Goal: Information Seeking & Learning: Learn about a topic

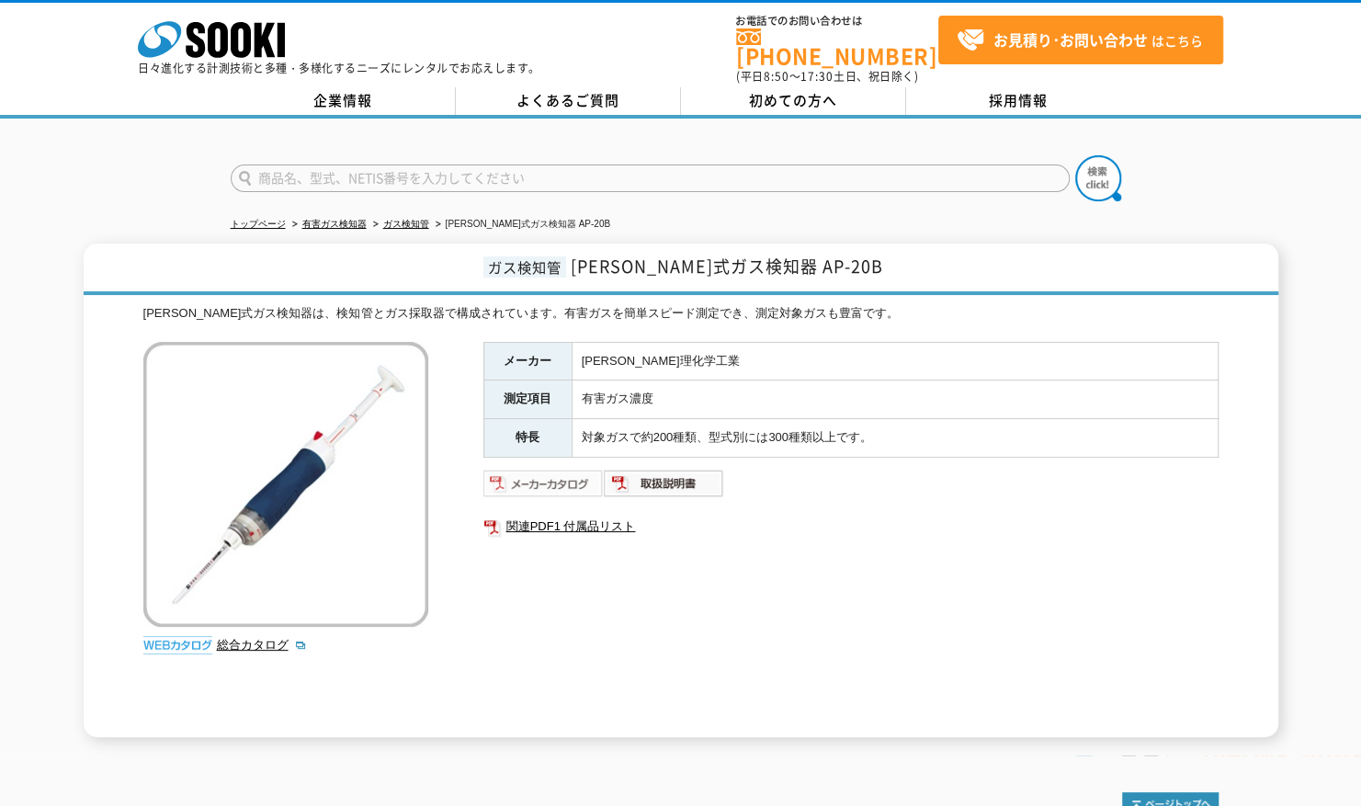
click at [550, 469] on img at bounding box center [544, 483] width 120 height 29
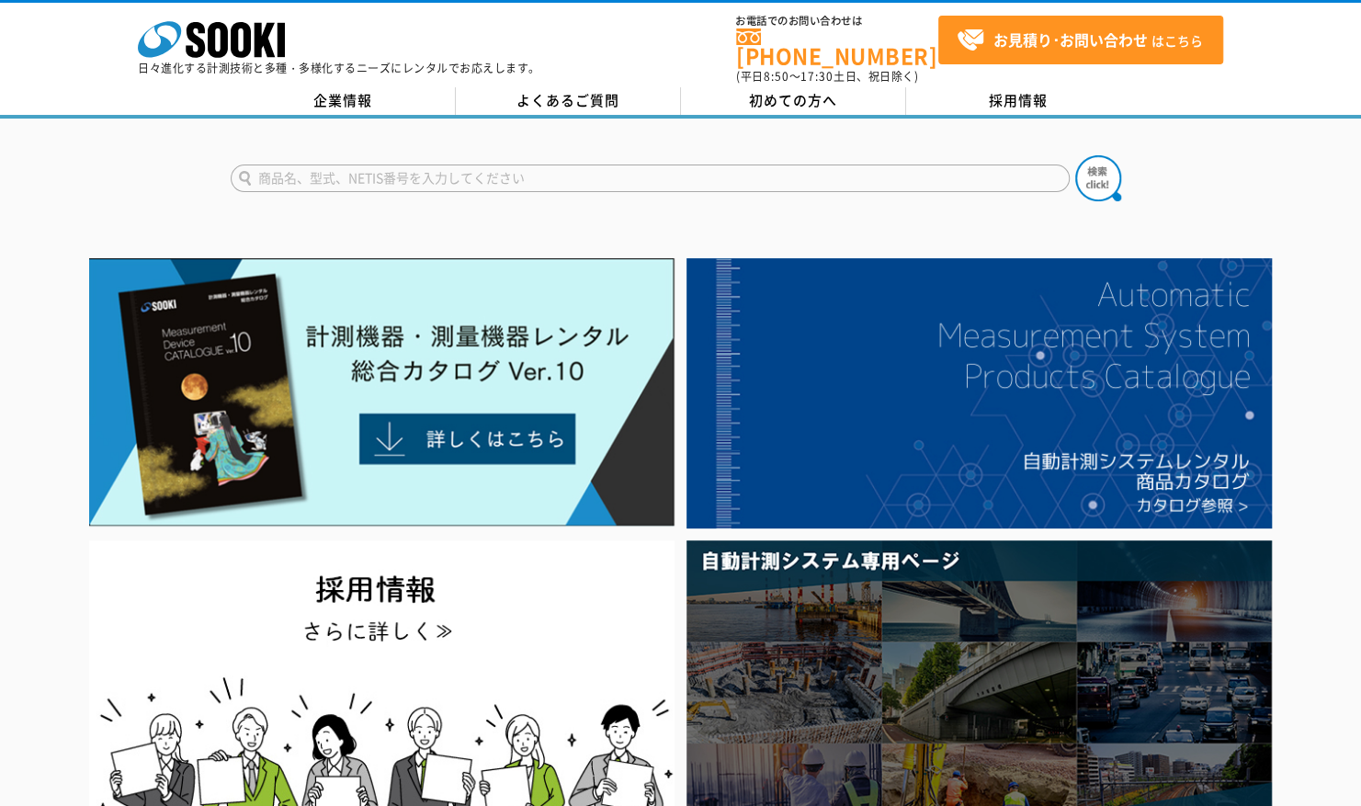
click at [468, 165] on input "text" at bounding box center [650, 179] width 839 height 28
type input "20B"
click at [1075, 155] on button at bounding box center [1098, 178] width 46 height 46
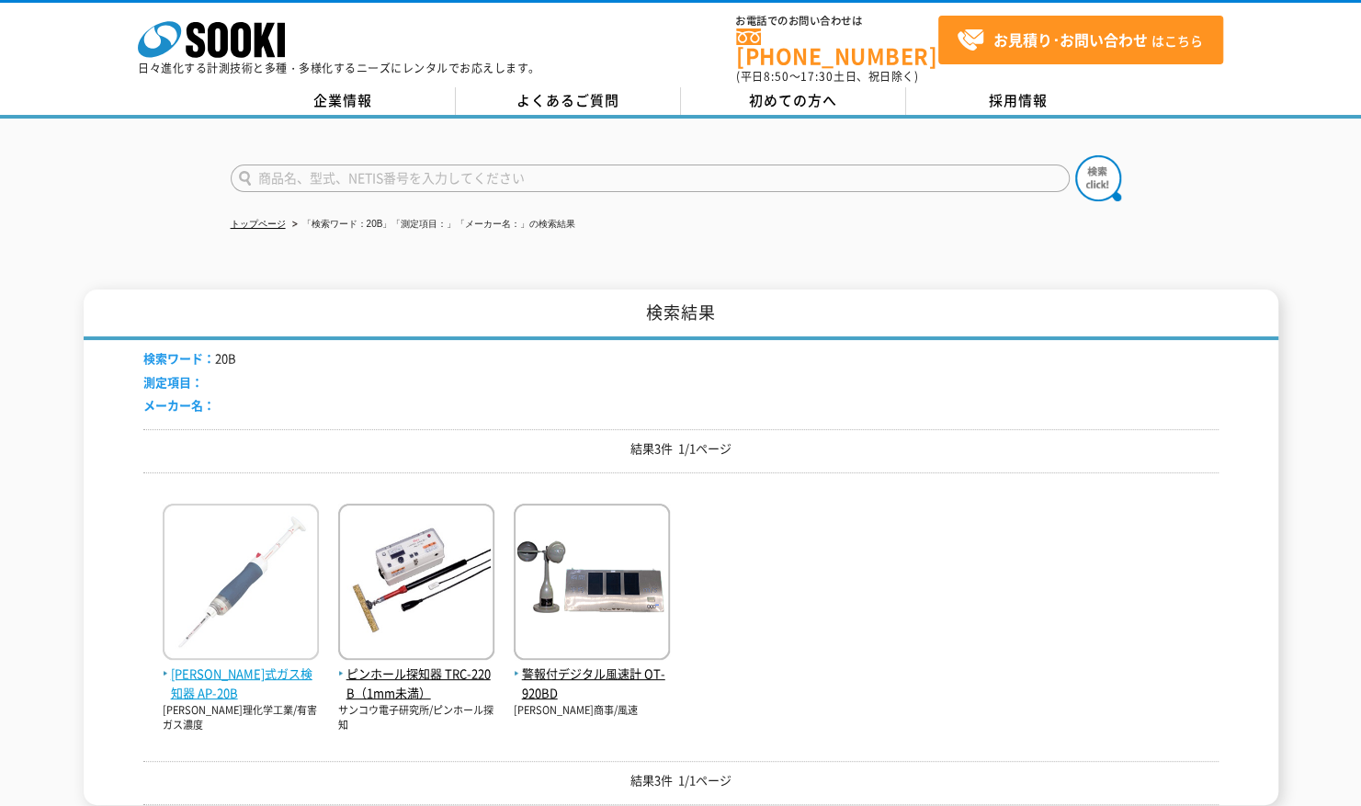
click at [257, 598] on img at bounding box center [241, 584] width 156 height 161
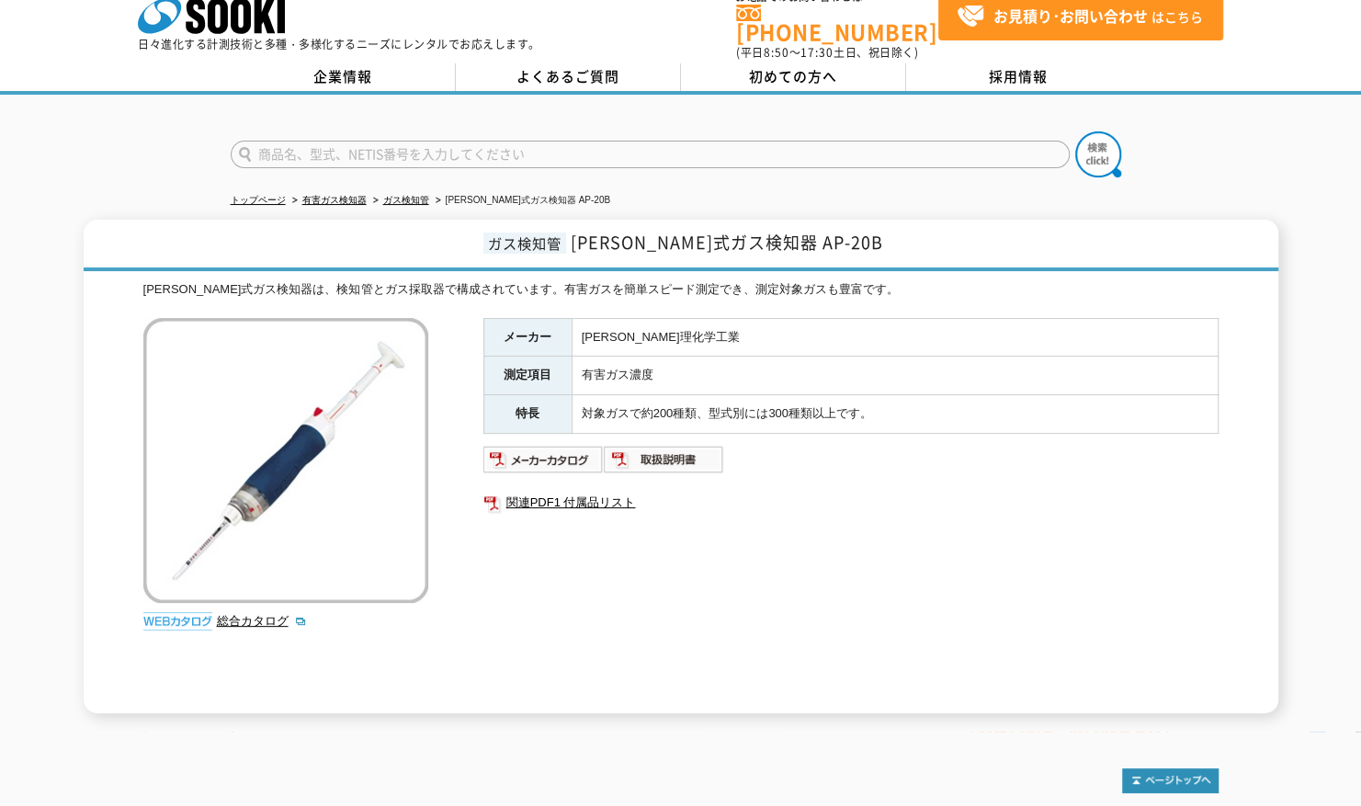
scroll to position [92, 0]
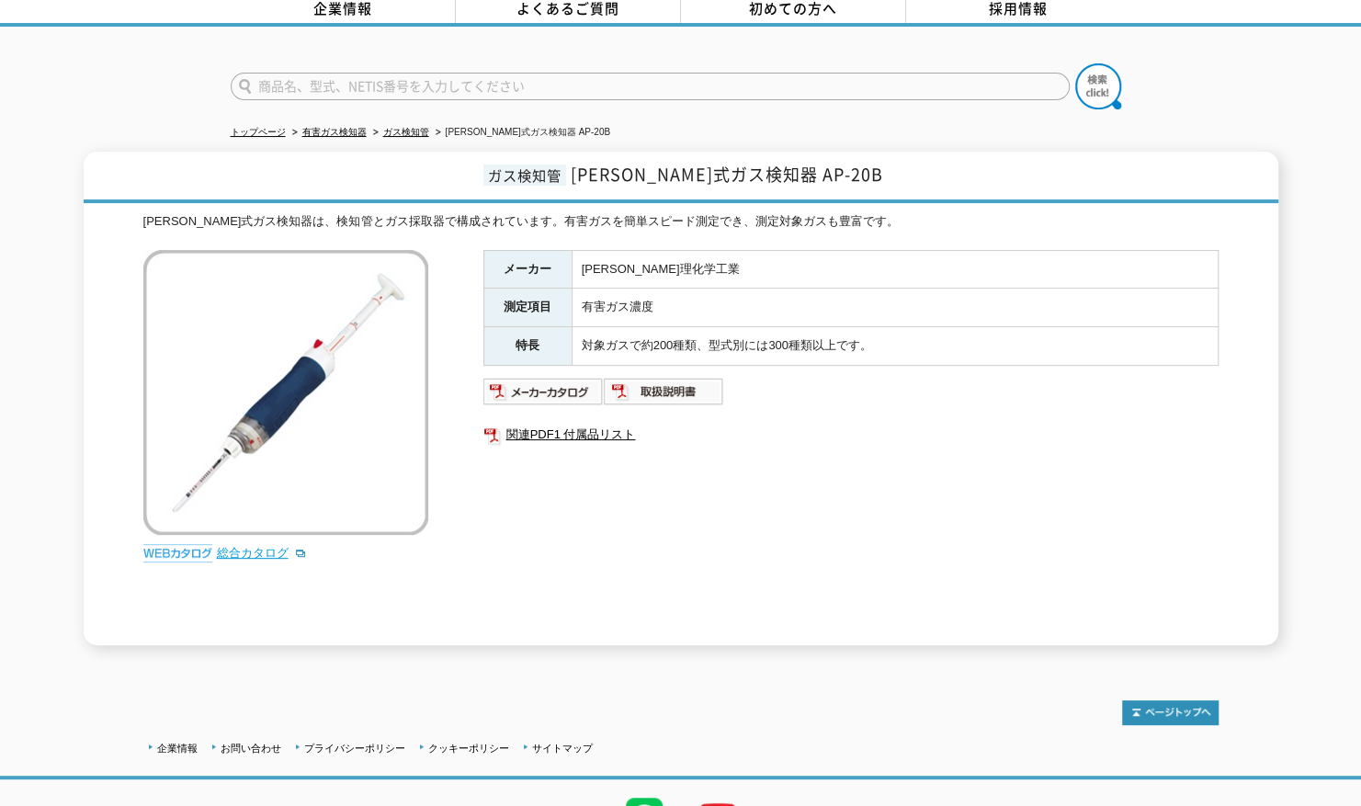
click at [262, 546] on link "総合カタログ" at bounding box center [262, 553] width 90 height 14
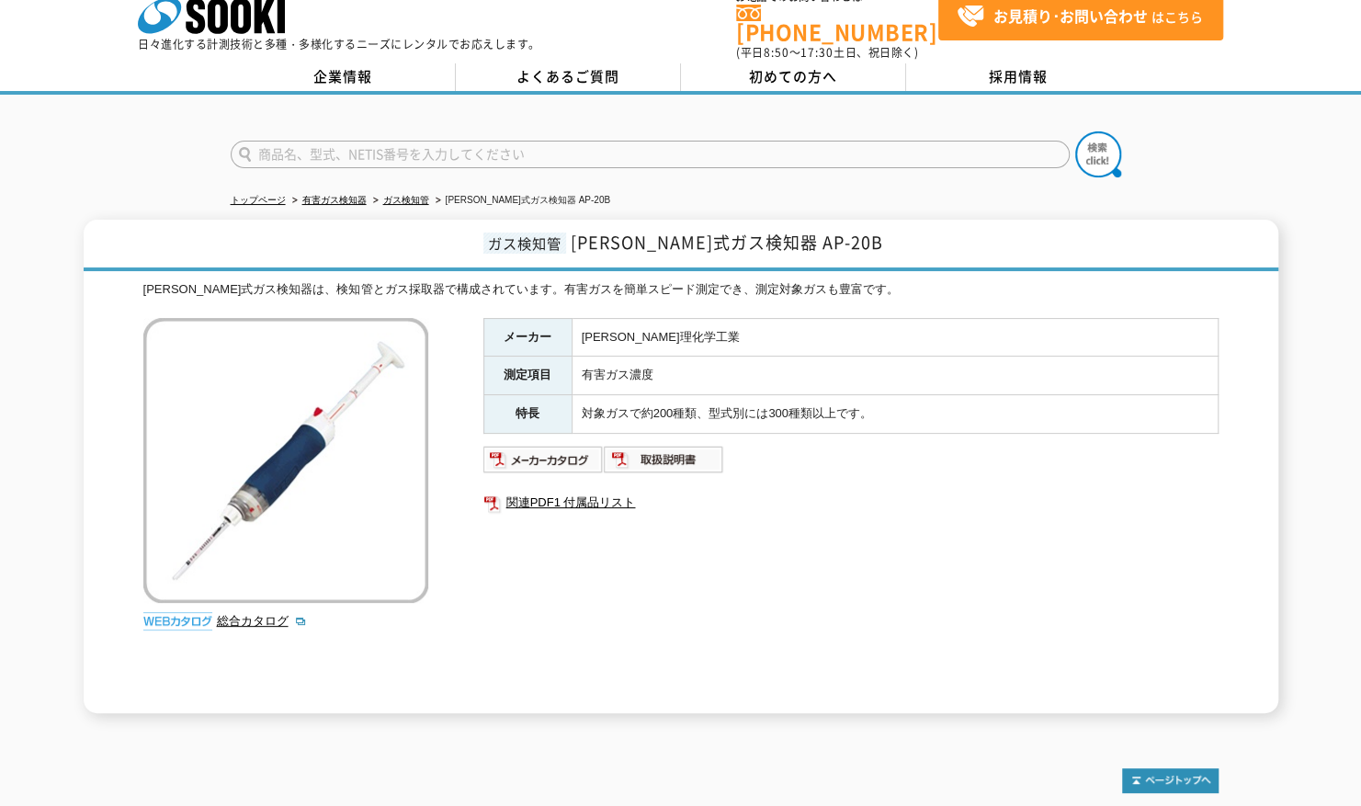
scroll to position [0, 0]
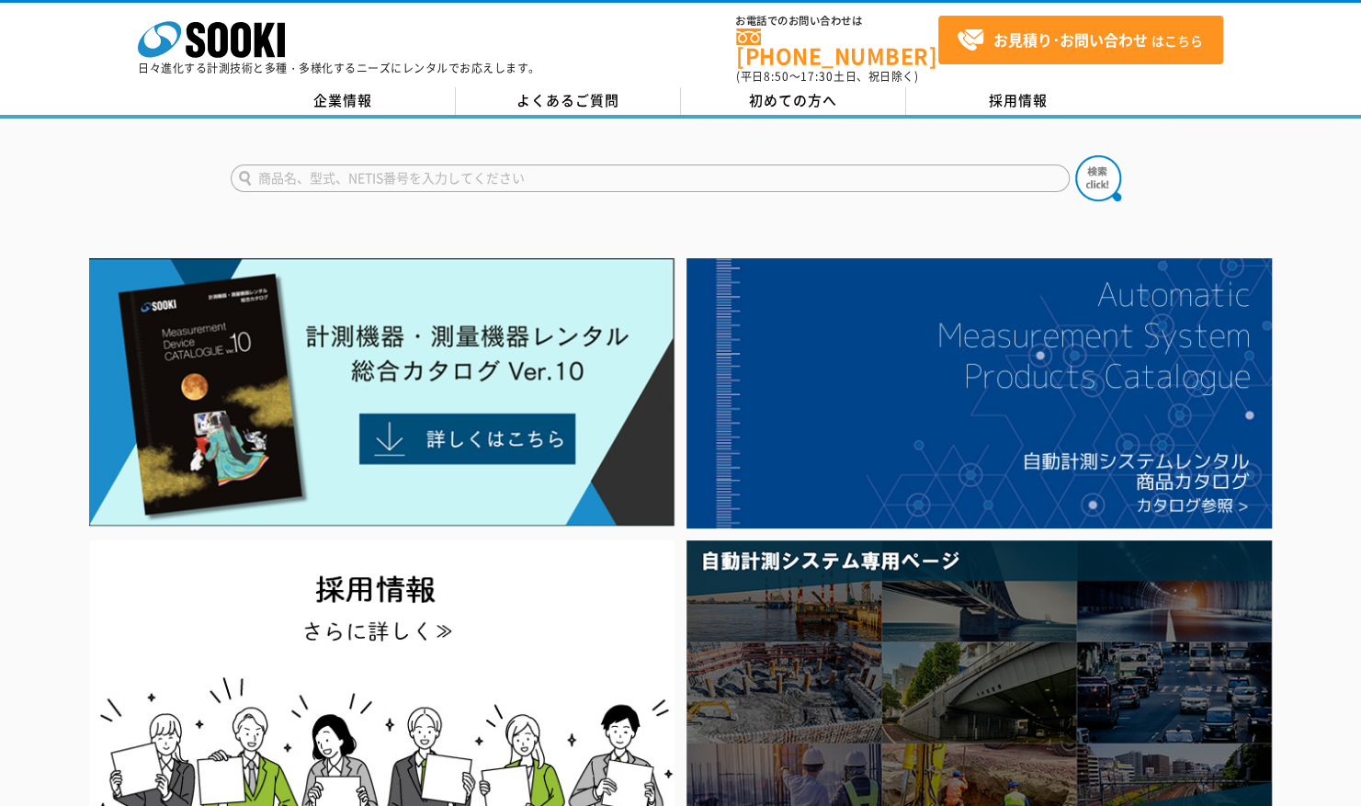
click at [459, 172] on input "text" at bounding box center [650, 179] width 839 height 28
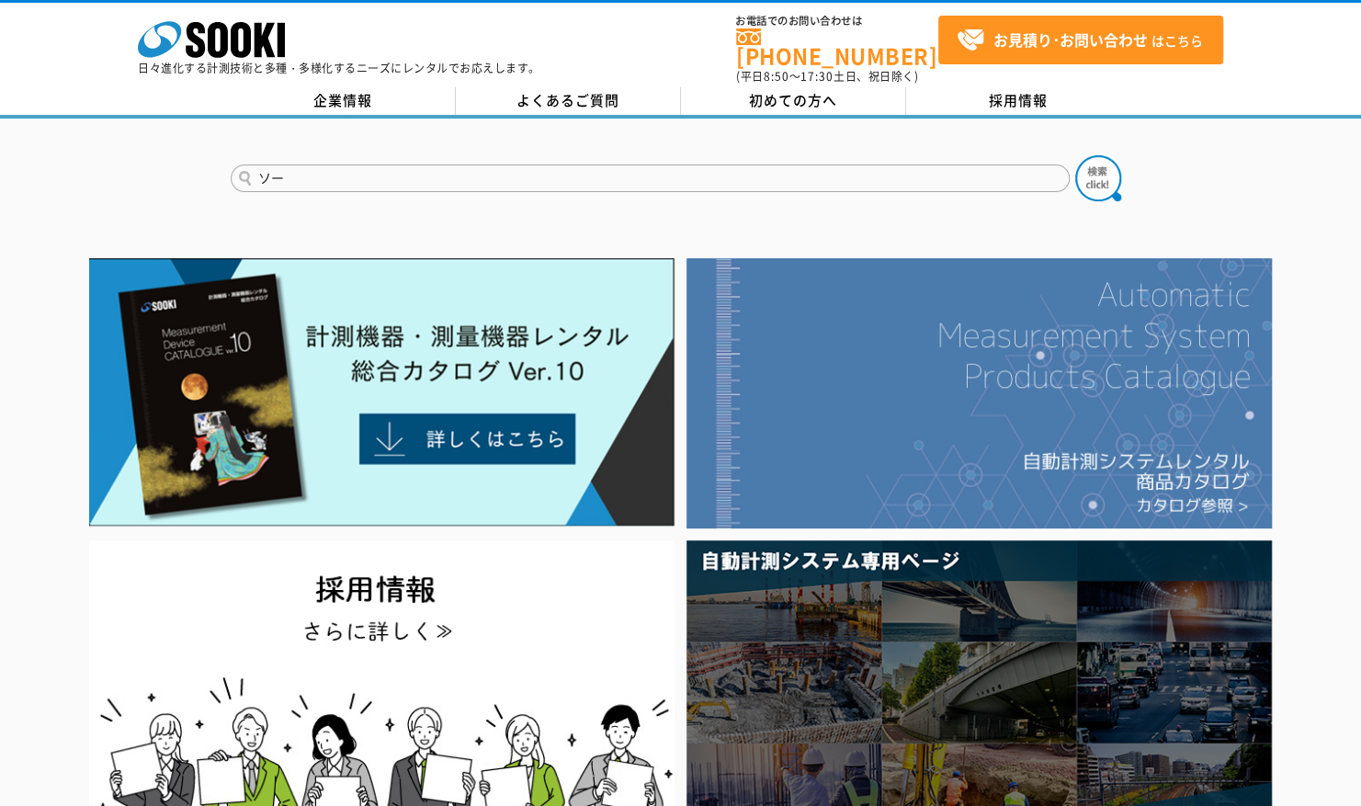
type input "ソ"
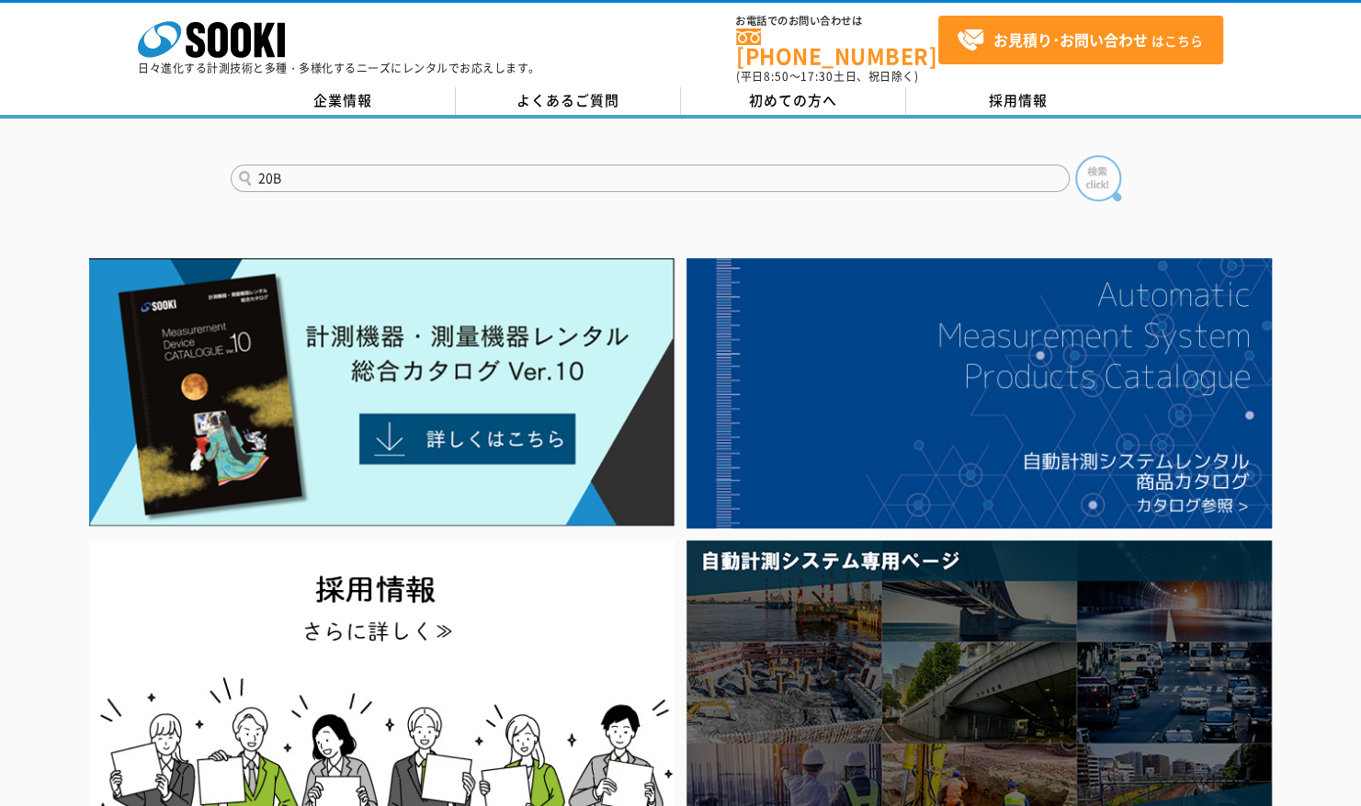
type input "20B"
click at [1093, 168] on img at bounding box center [1098, 178] width 46 height 46
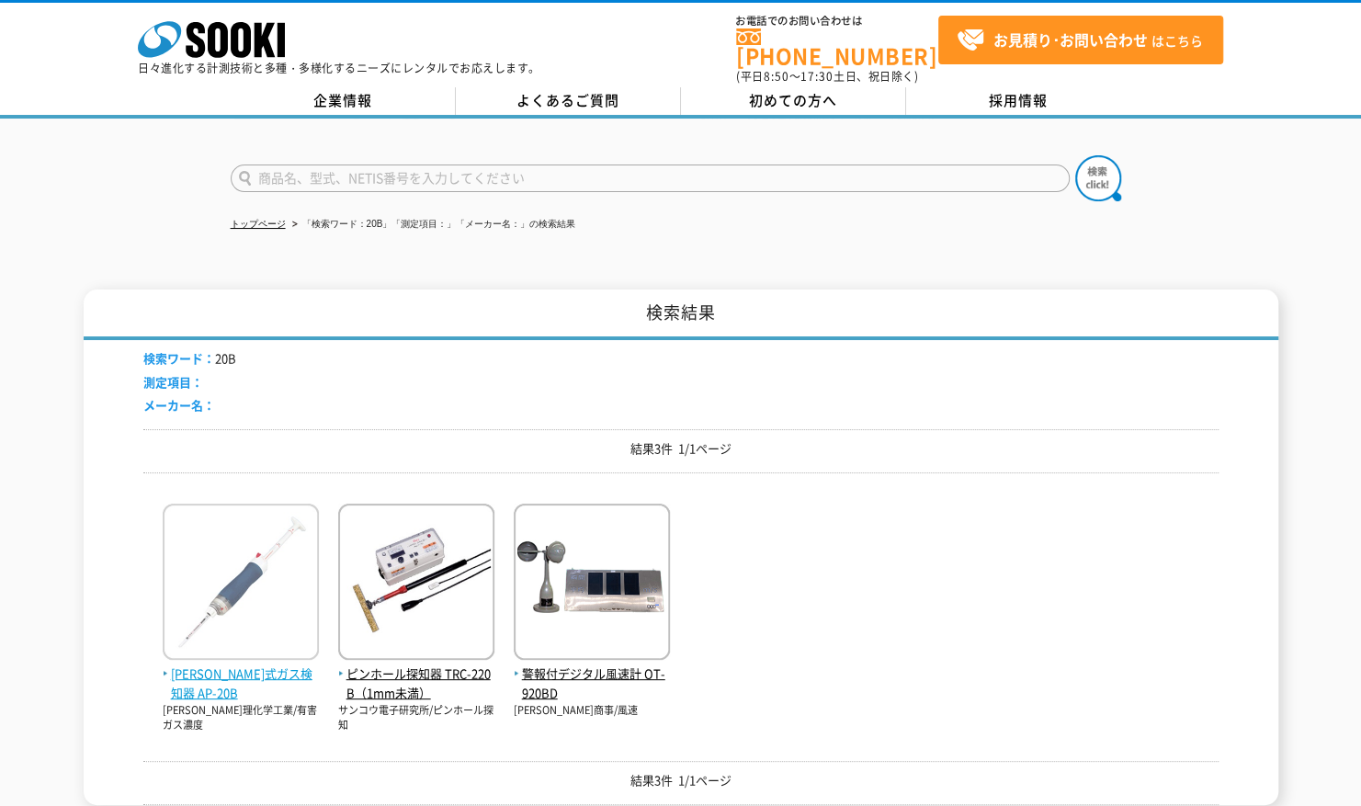
click at [248, 665] on span "[PERSON_NAME]式ガス検知器 AP-20B" at bounding box center [241, 684] width 156 height 39
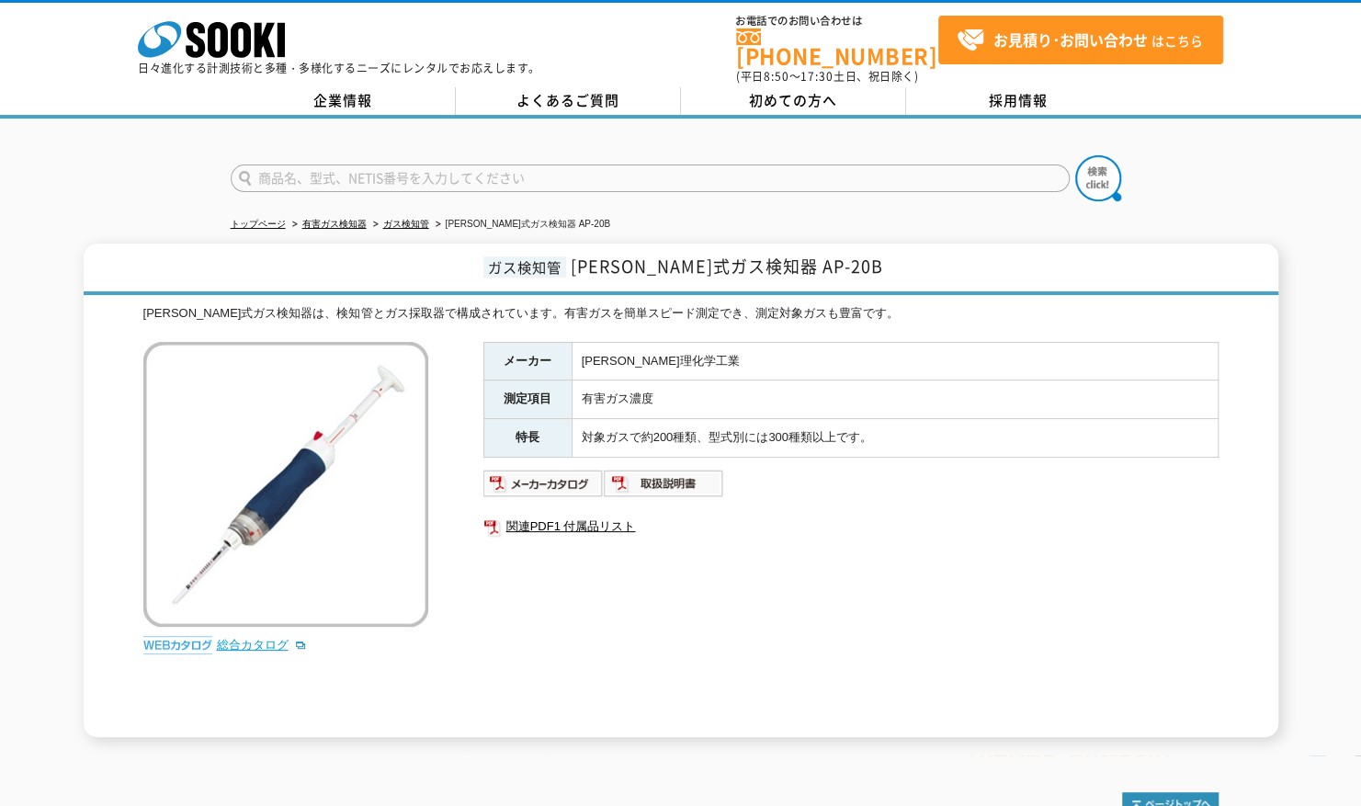
click at [246, 638] on link "総合カタログ" at bounding box center [262, 645] width 90 height 14
drag, startPoint x: 830, startPoint y: 254, endPoint x: 480, endPoint y: 265, distance: 350.4
click at [480, 267] on h1 "ガス検知管 北川式ガス検知器 AP-20B" at bounding box center [681, 269] width 1195 height 51
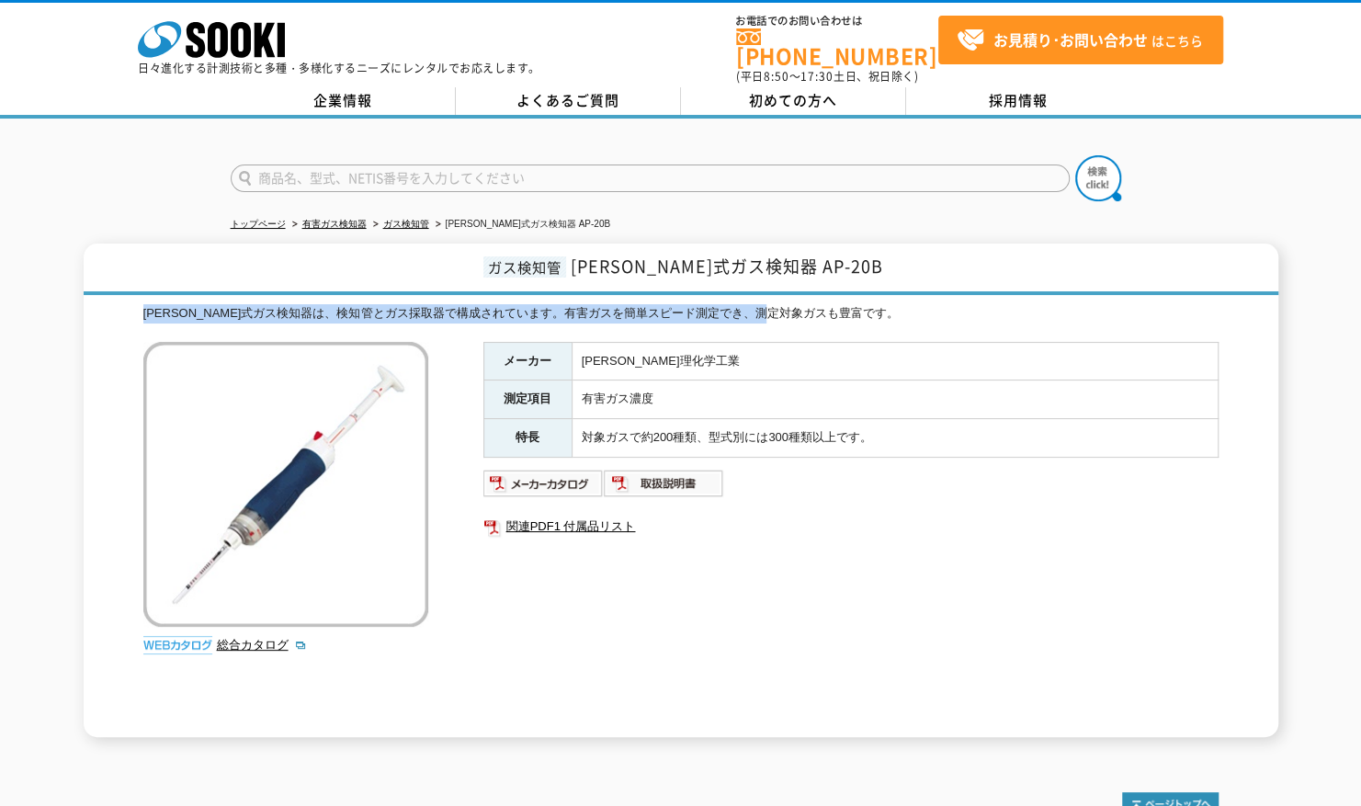
drag, startPoint x: 824, startPoint y: 305, endPoint x: 138, endPoint y: 324, distance: 686.0
click at [138, 324] on div "ガス検知管 北川式ガス検知器 AP-20B 北川式ガス検知器は、検知管とガス採取器で構成されています。有害ガスを簡単スピード測定でき、測定対象ガスも豊富です。…" at bounding box center [681, 491] width 1195 height 494
click at [800, 520] on link "関連PDF1 付属品リスト" at bounding box center [851, 527] width 735 height 24
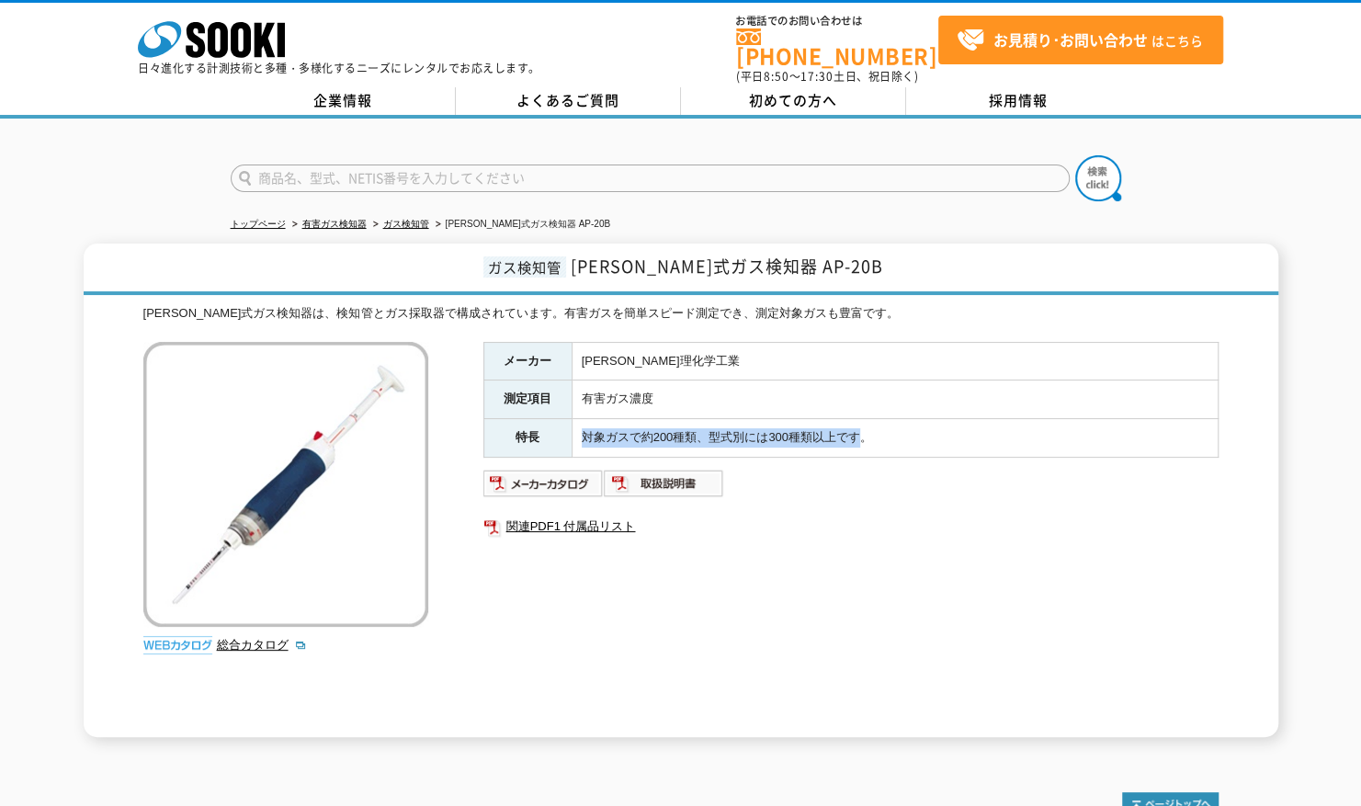
drag, startPoint x: 869, startPoint y: 423, endPoint x: 581, endPoint y: 427, distance: 287.8
click at [581, 427] on td "対象ガスで約200種類、型式別には300種類以上です。" at bounding box center [895, 438] width 646 height 39
click at [814, 520] on link "関連PDF1 付属品リスト" at bounding box center [851, 527] width 735 height 24
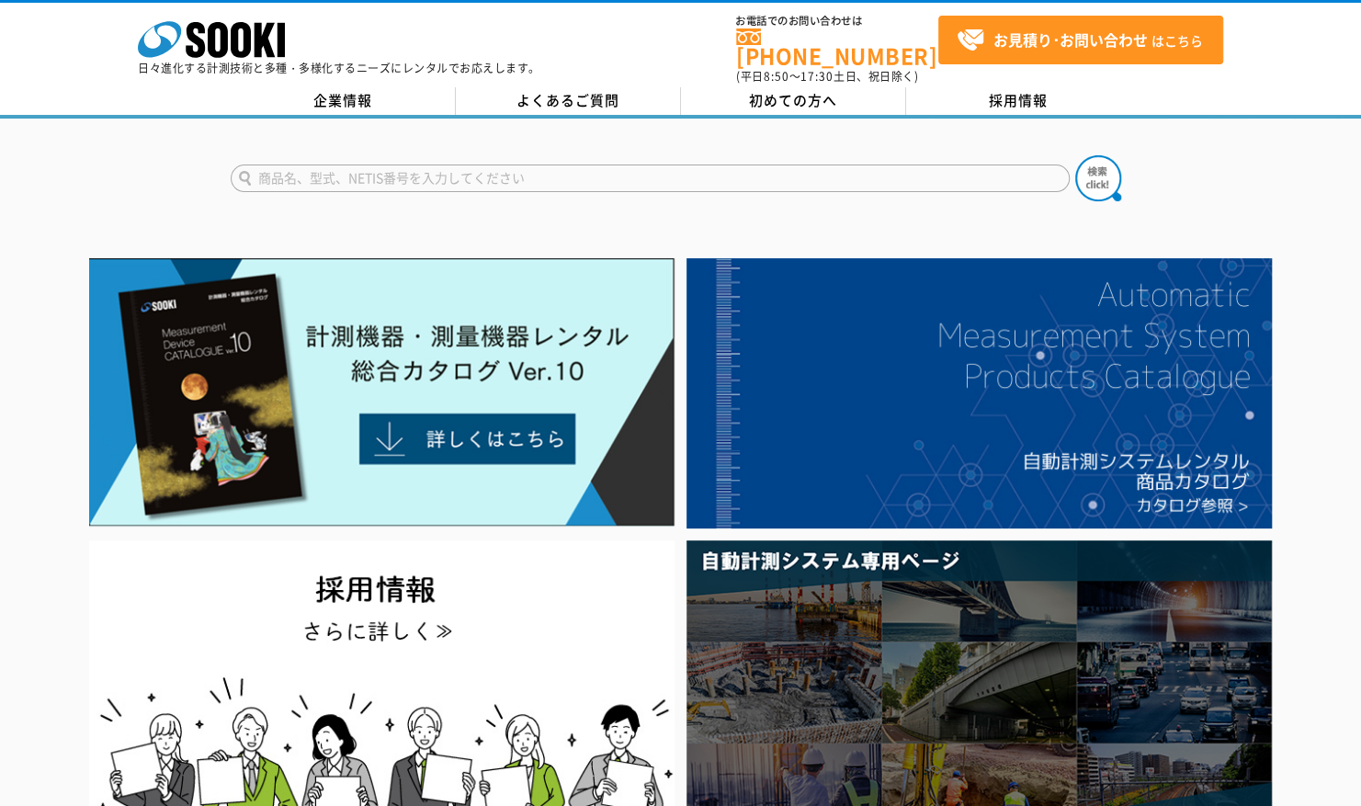
click at [329, 169] on input "text" at bounding box center [650, 179] width 839 height 28
type input "２０B"
click at [1088, 179] on img at bounding box center [1098, 178] width 46 height 46
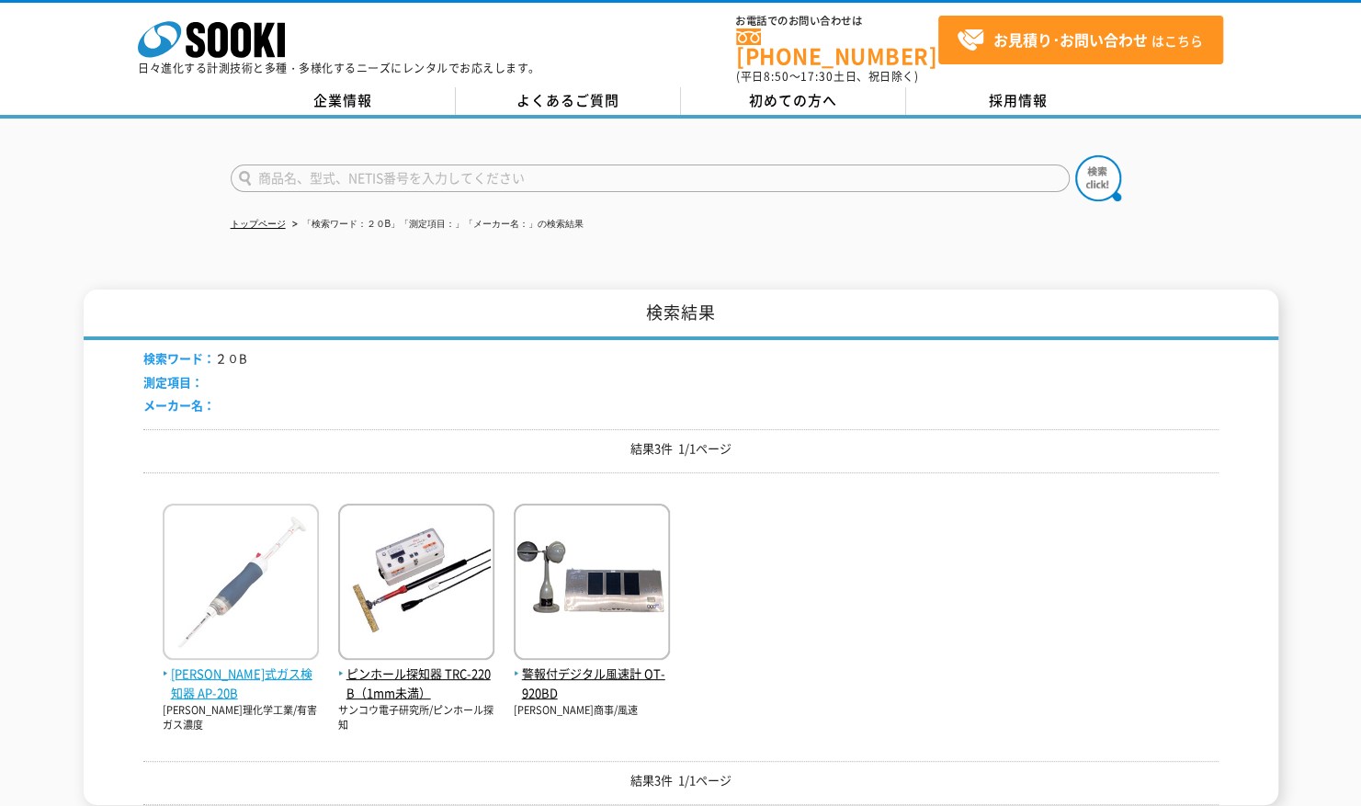
scroll to position [184, 0]
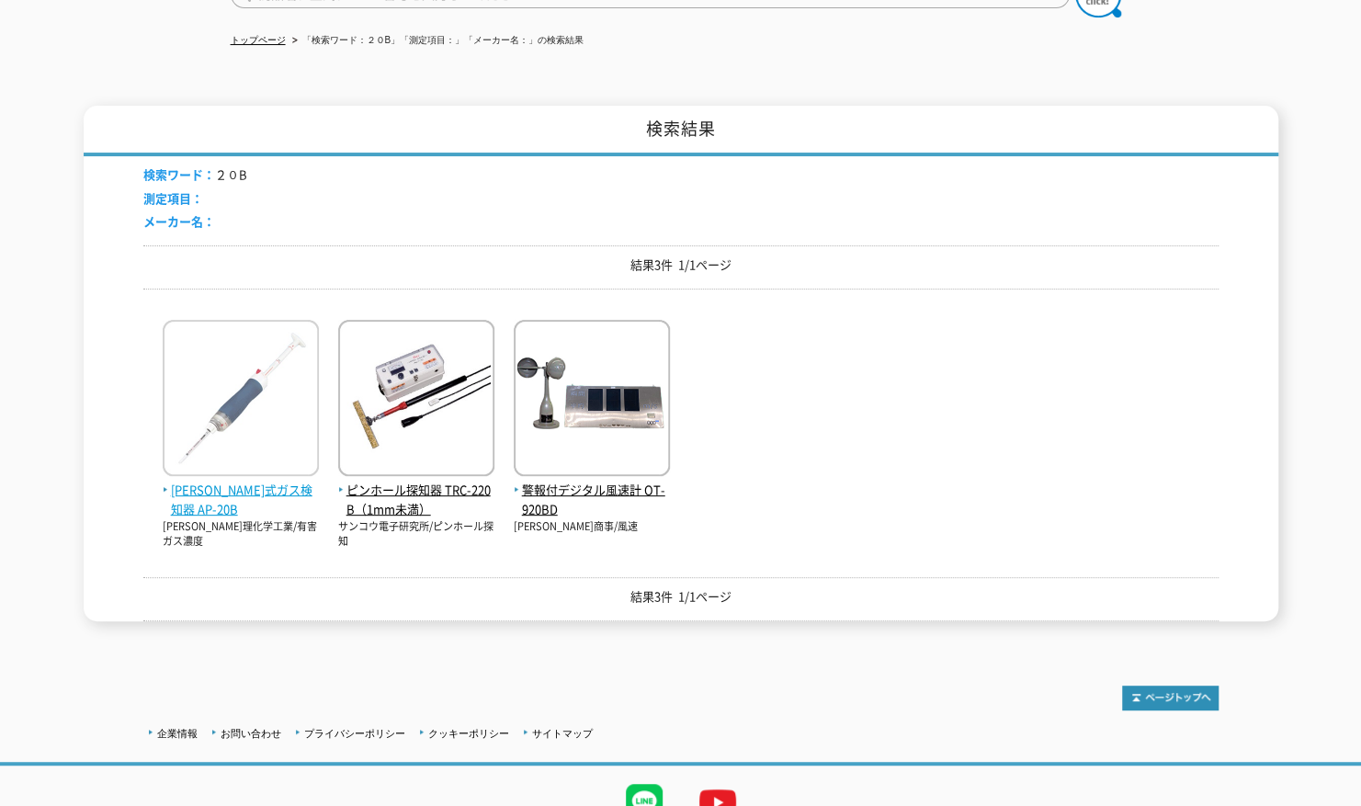
click at [208, 481] on span "[PERSON_NAME]式ガス検知器 AP-20B" at bounding box center [241, 500] width 156 height 39
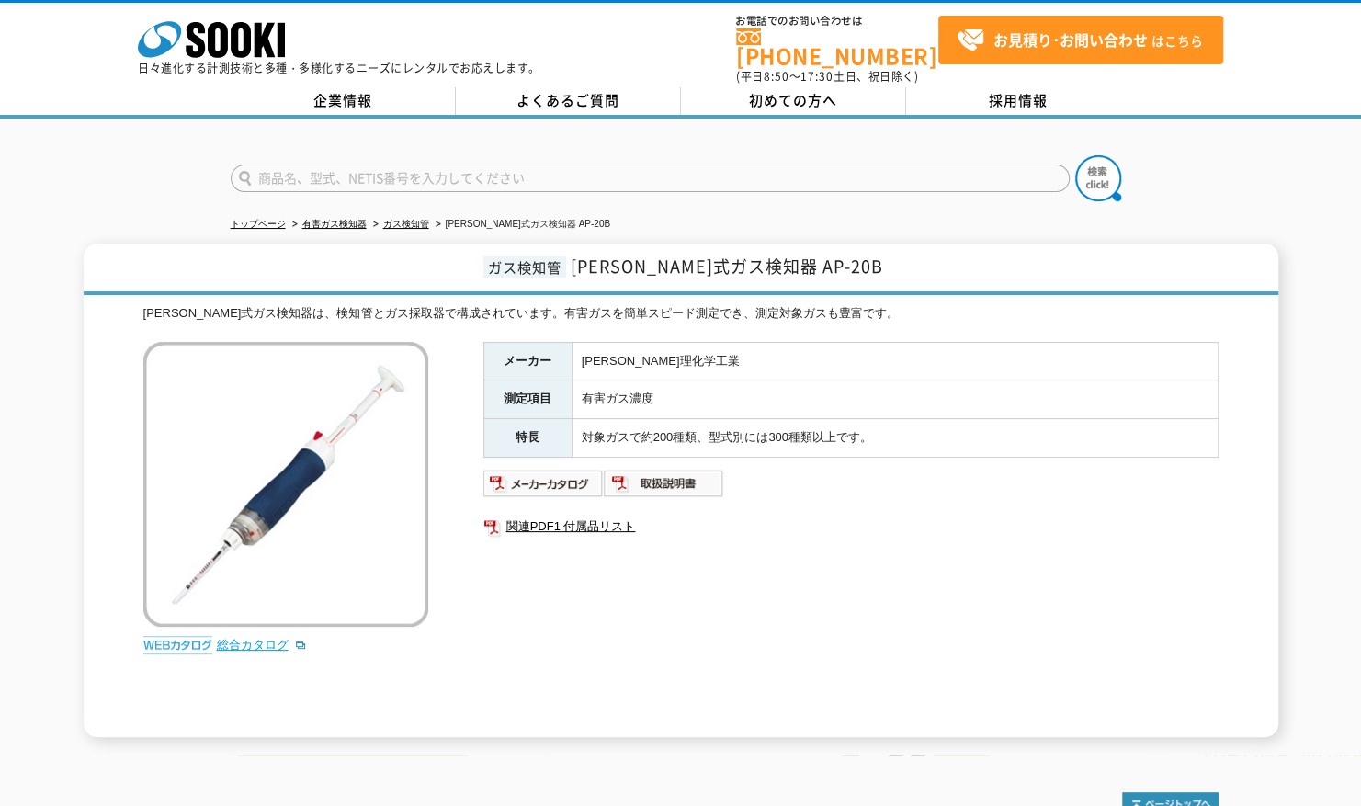
click at [256, 638] on link "総合カタログ" at bounding box center [262, 645] width 90 height 14
click at [258, 638] on link "総合カタログ" at bounding box center [262, 645] width 90 height 14
